Goal: Find specific page/section: Find specific page/section

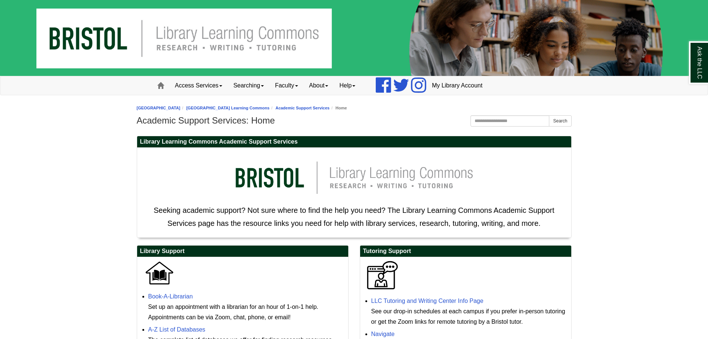
scroll to position [298, 0]
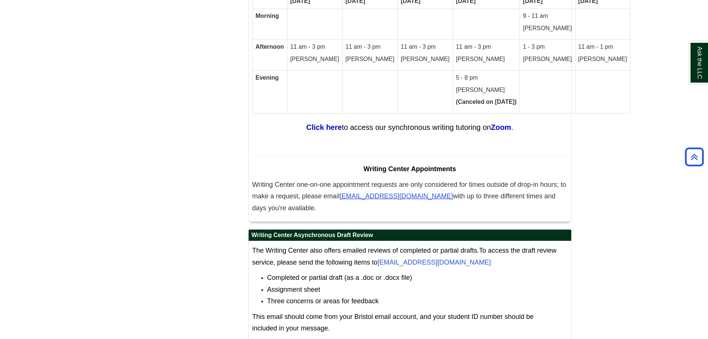
scroll to position [4459, 0]
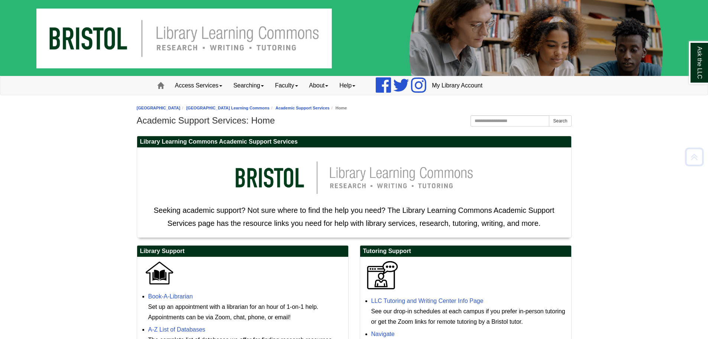
scroll to position [298, 0]
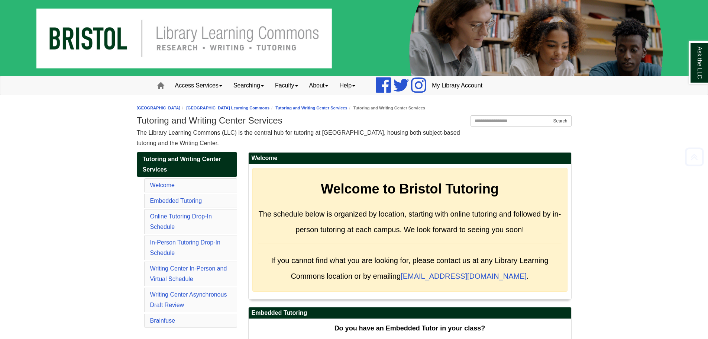
scroll to position [2489, 0]
